Goal: Check status: Check status

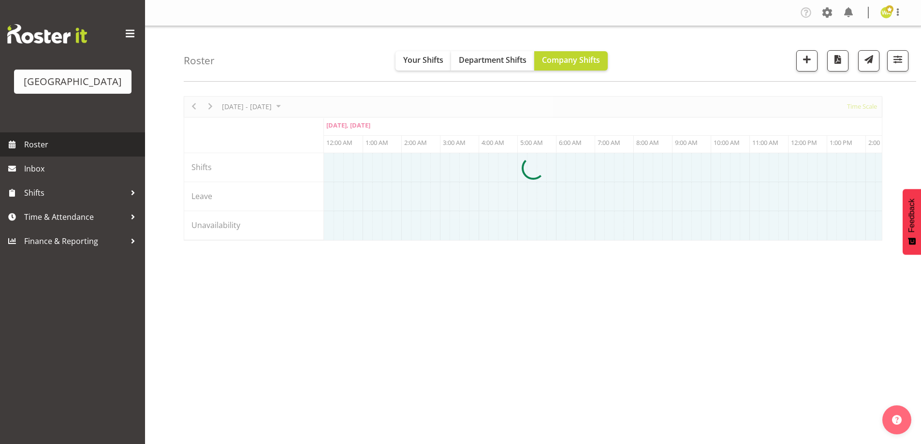
click at [39, 152] on span "Roster" at bounding box center [82, 144] width 116 height 15
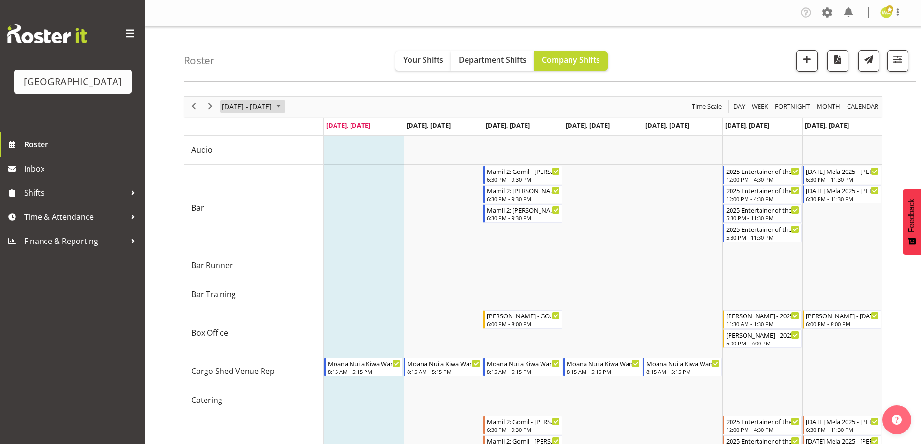
click at [272, 107] on span "[DATE] - [DATE]" at bounding box center [247, 107] width 52 height 12
click at [316, 213] on span "27" at bounding box center [309, 213] width 15 height 15
